Goal: Information Seeking & Learning: Learn about a topic

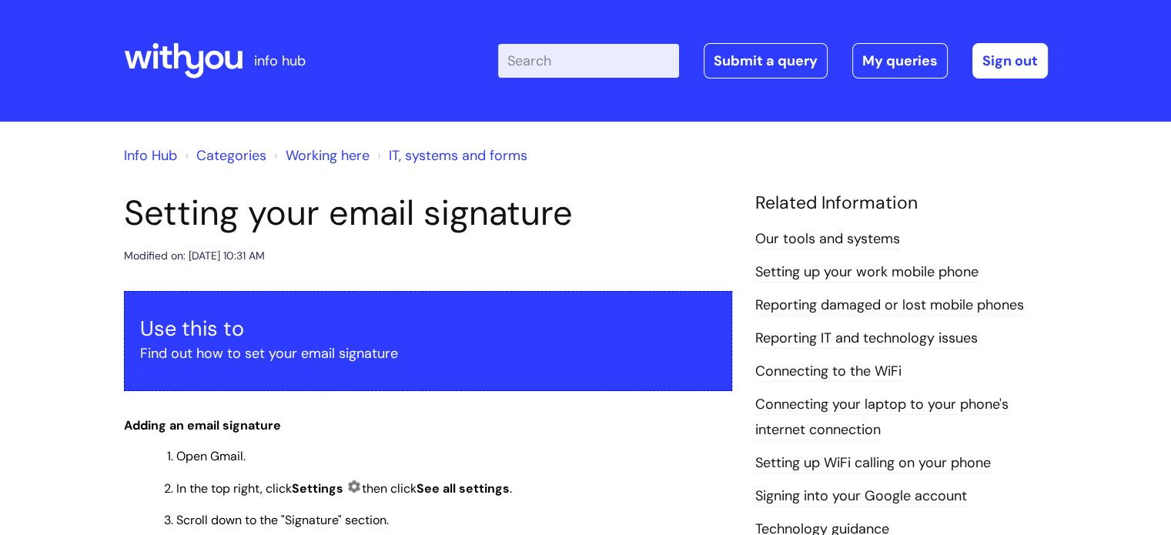
click at [576, 55] on input "Enter your search term here..." at bounding box center [588, 61] width 181 height 34
type input "holiday"
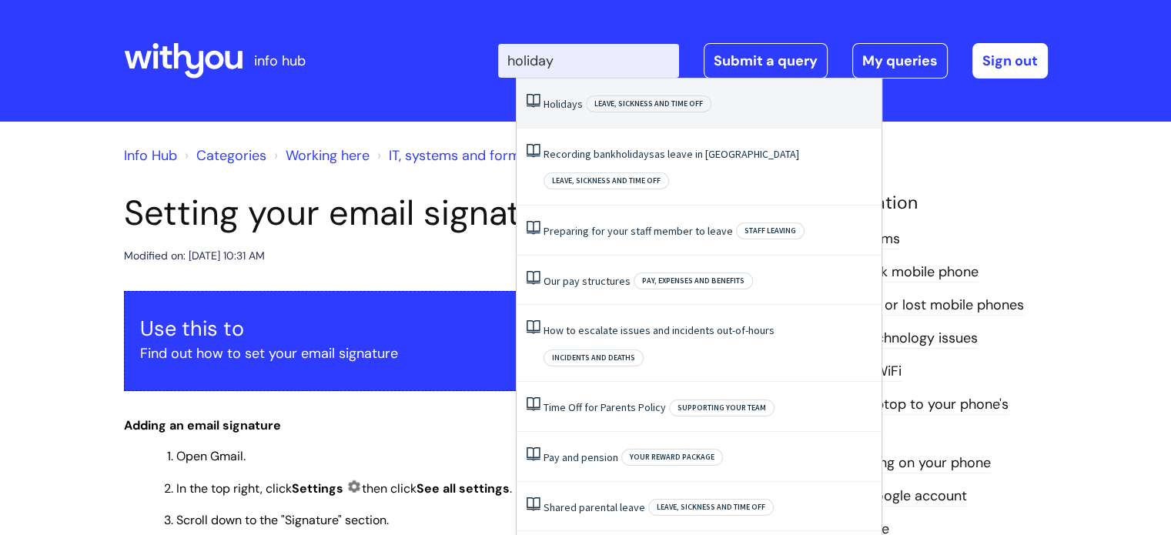
click at [535, 102] on li "Holidays Leave, sickness and time off" at bounding box center [699, 104] width 365 height 50
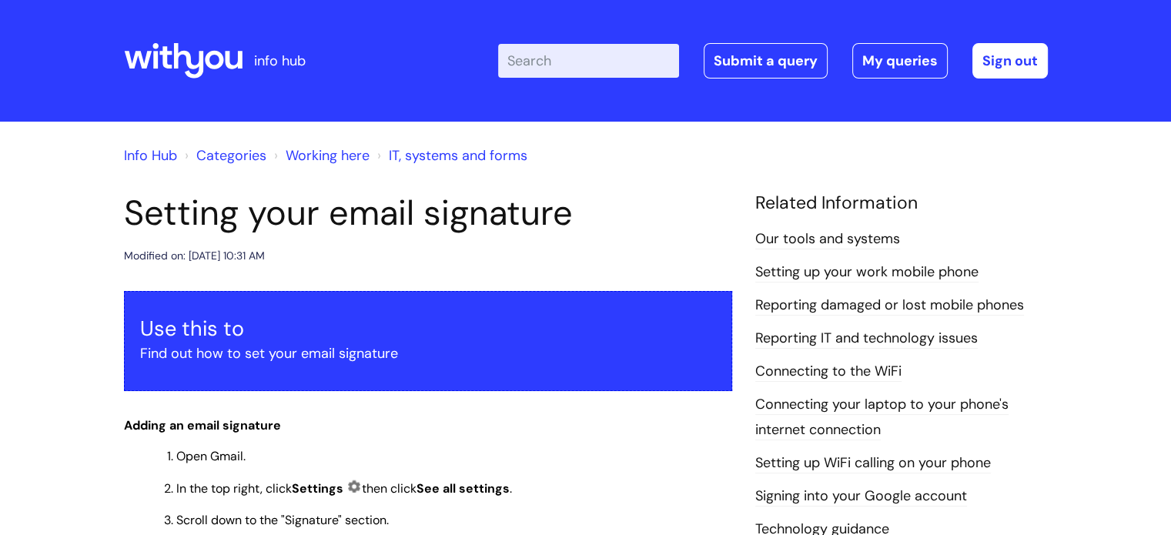
click at [535, 102] on div "Enter your search term here... Search Submit a query My queries Welcome [PERSON…" at bounding box center [701, 60] width 695 height 91
